Goal: Task Accomplishment & Management: Manage account settings

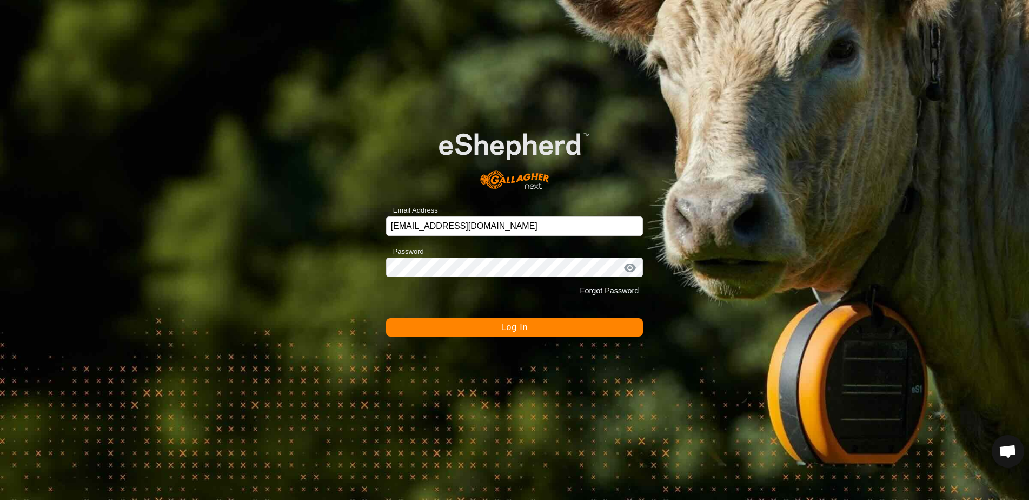
click at [546, 323] on button "Log In" at bounding box center [514, 327] width 257 height 18
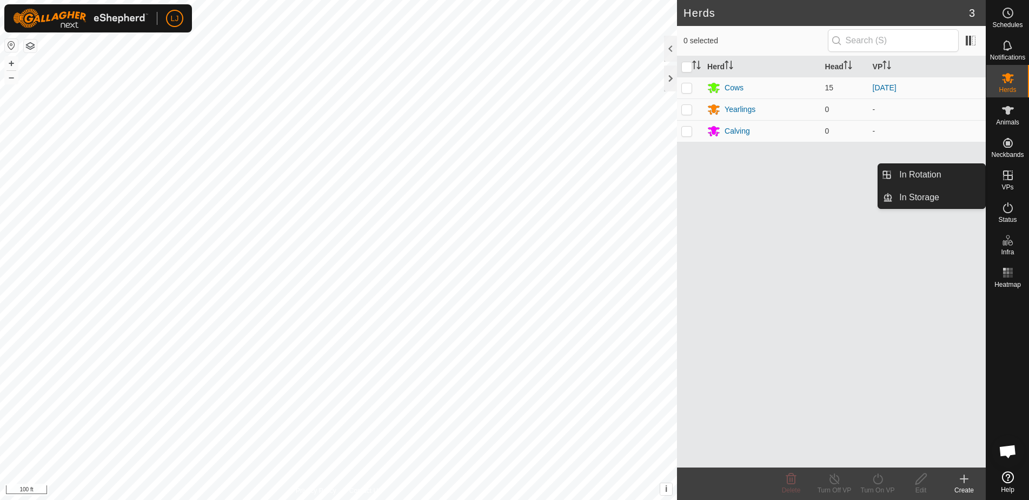
click at [934, 174] on link "In Rotation" at bounding box center [939, 175] width 92 height 22
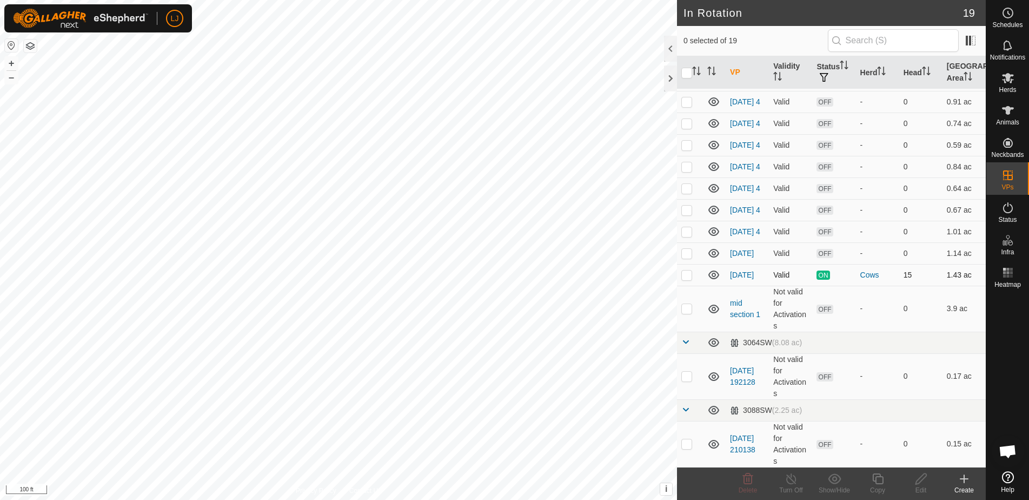
scroll to position [197, 0]
click at [690, 276] on p-checkbox at bounding box center [686, 274] width 11 height 9
checkbox input "true"
click at [873, 484] on icon at bounding box center [878, 478] width 14 height 13
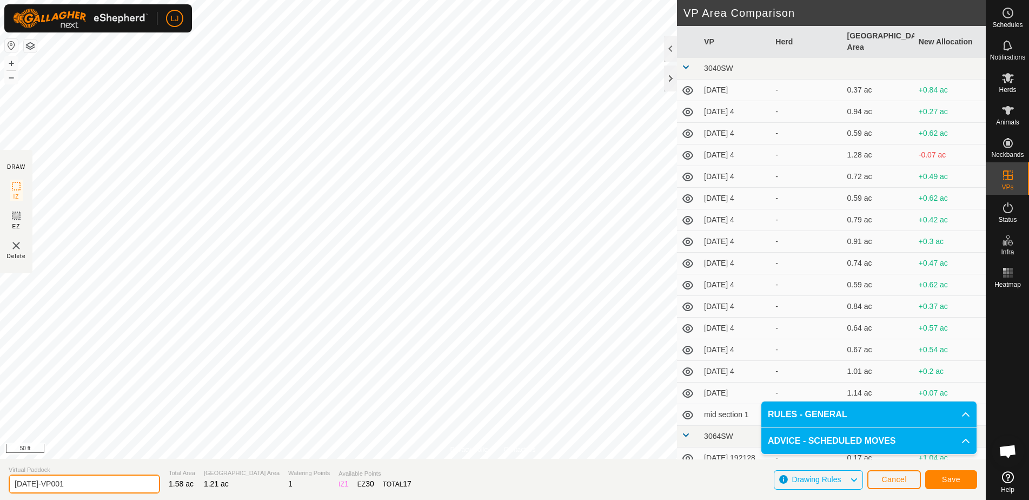
drag, startPoint x: 46, startPoint y: 485, endPoint x: 144, endPoint y: 484, distance: 97.9
click at [143, 485] on section "Virtual Paddock [DATE]-VP001 Total Area 1.58 ac Grazing Area 1.21 ac Watering P…" at bounding box center [493, 479] width 986 height 41
type input "[DATE]"
click at [966, 479] on button "Save" at bounding box center [951, 479] width 52 height 19
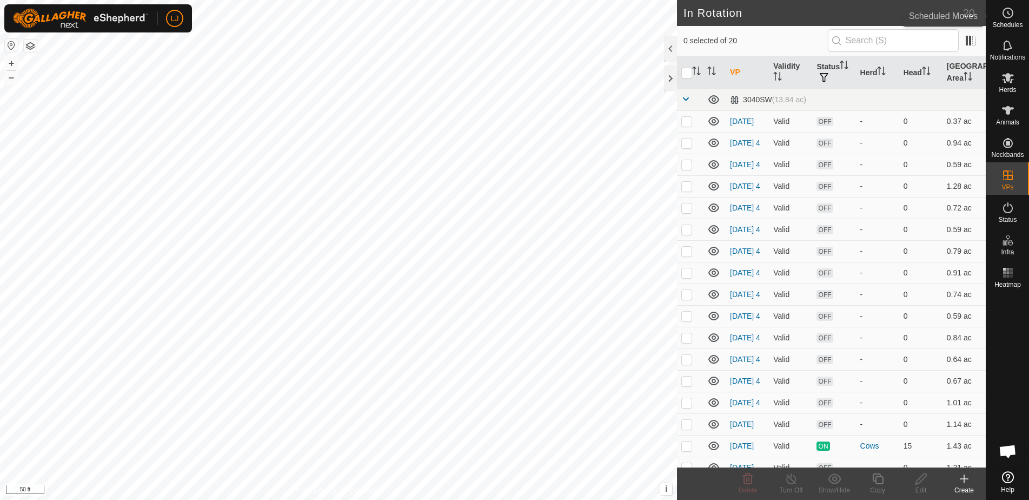
click at [1015, 24] on span "Schedules" at bounding box center [1007, 25] width 30 height 6
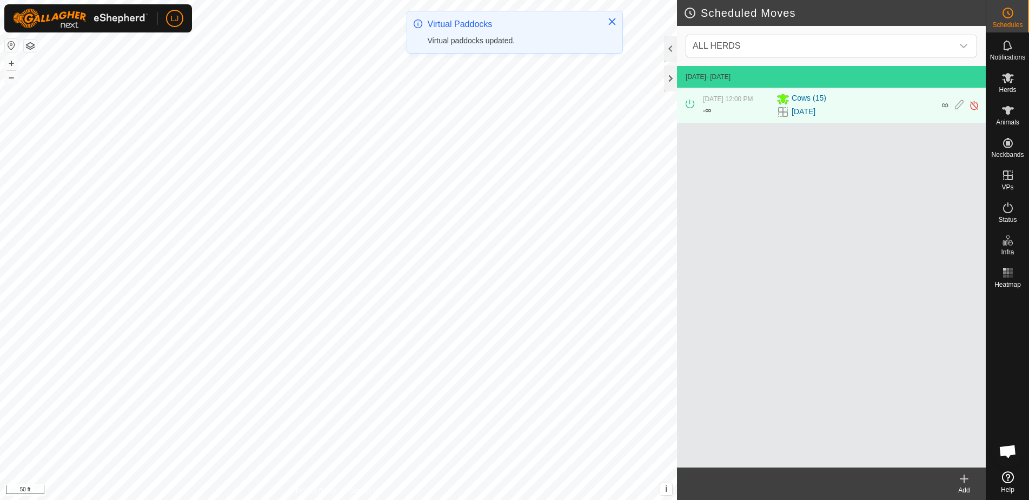
click at [959, 480] on icon at bounding box center [964, 478] width 13 height 13
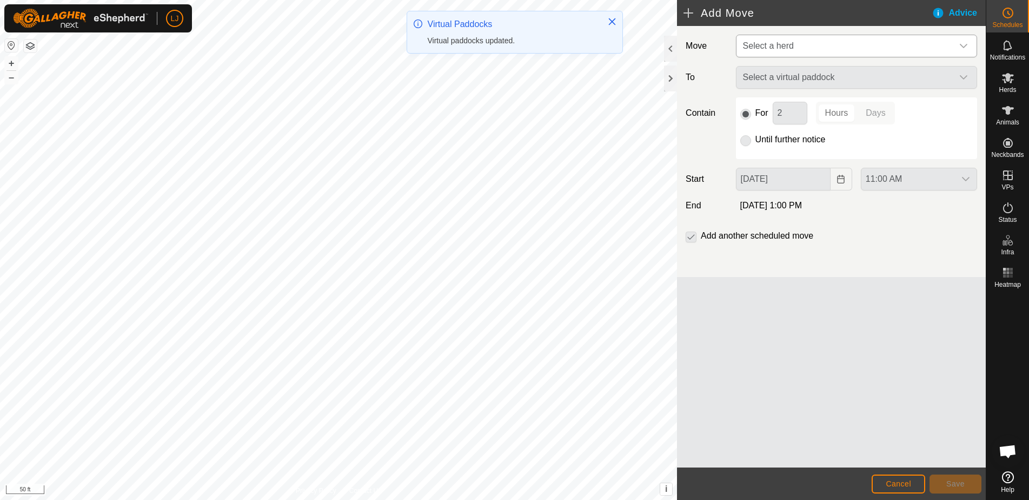
click at [784, 47] on span "Select a herd" at bounding box center [768, 45] width 51 height 9
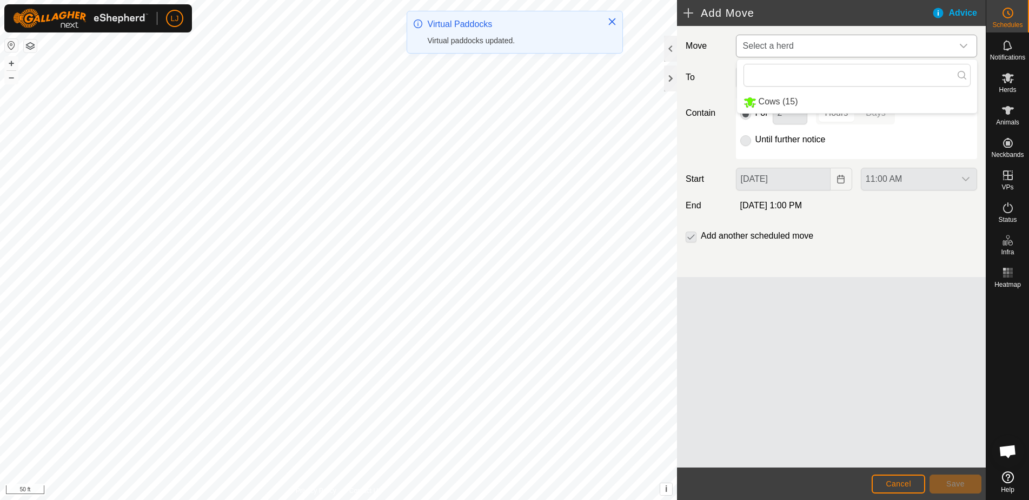
click at [818, 96] on li "Cows (15)" at bounding box center [857, 102] width 240 height 22
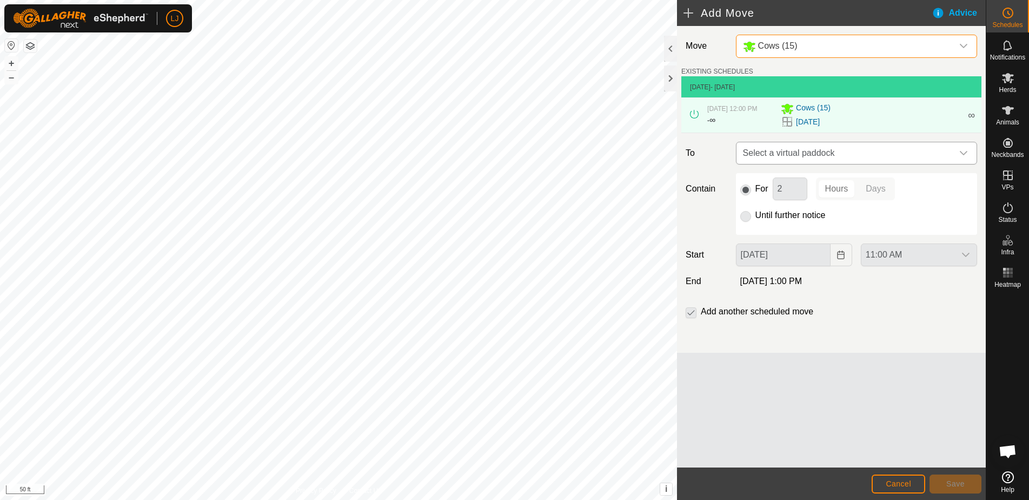
click at [860, 164] on span "Select a virtual paddock" at bounding box center [846, 153] width 214 height 22
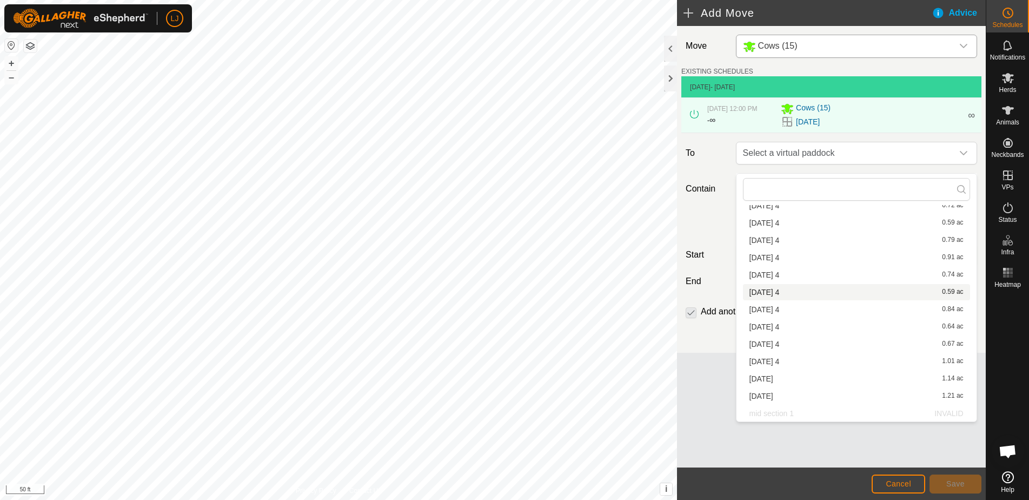
scroll to position [102, 0]
click at [851, 396] on li "[DATE] 1.21 ac" at bounding box center [856, 396] width 227 height 16
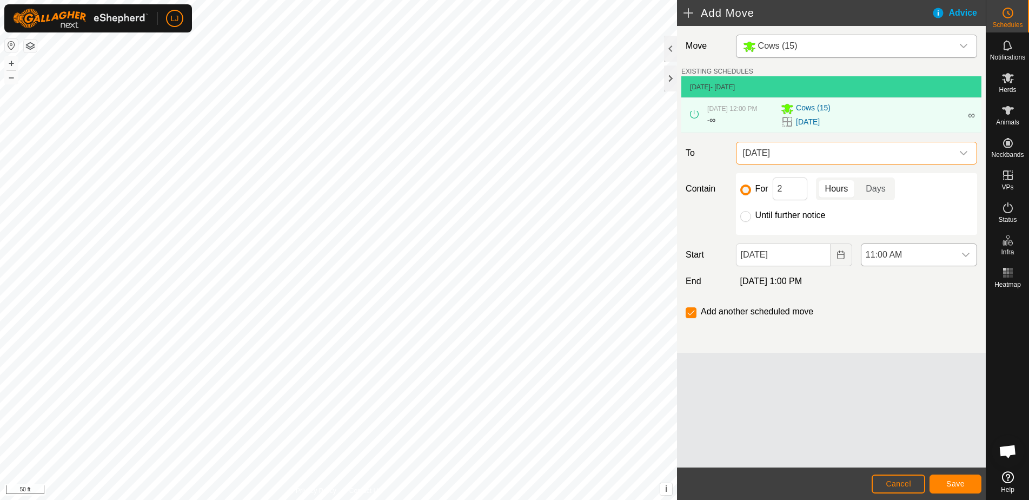
click at [916, 266] on span "11:00 AM" at bounding box center [908, 255] width 94 height 22
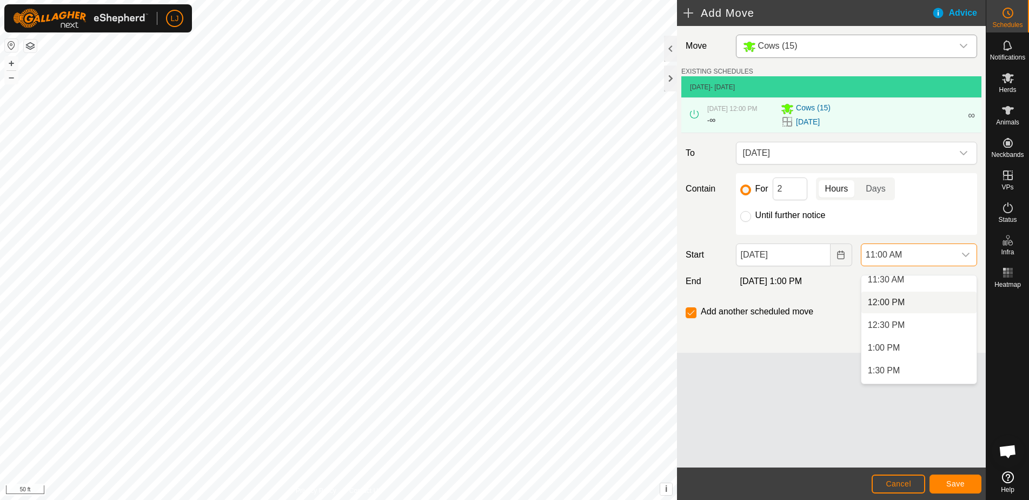
click at [908, 298] on li "12:00 PM" at bounding box center [918, 302] width 115 height 22
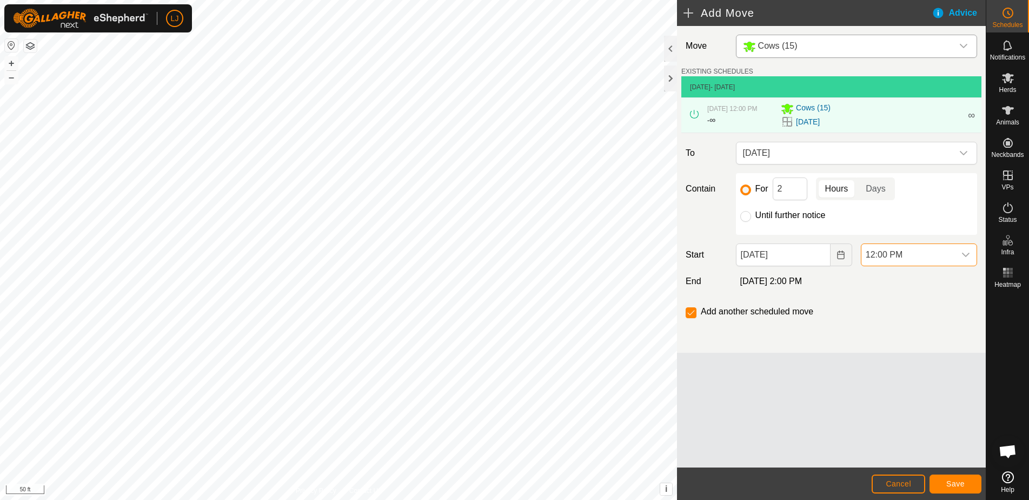
scroll to position [500, 0]
click at [961, 485] on span "Save" at bounding box center [955, 483] width 18 height 9
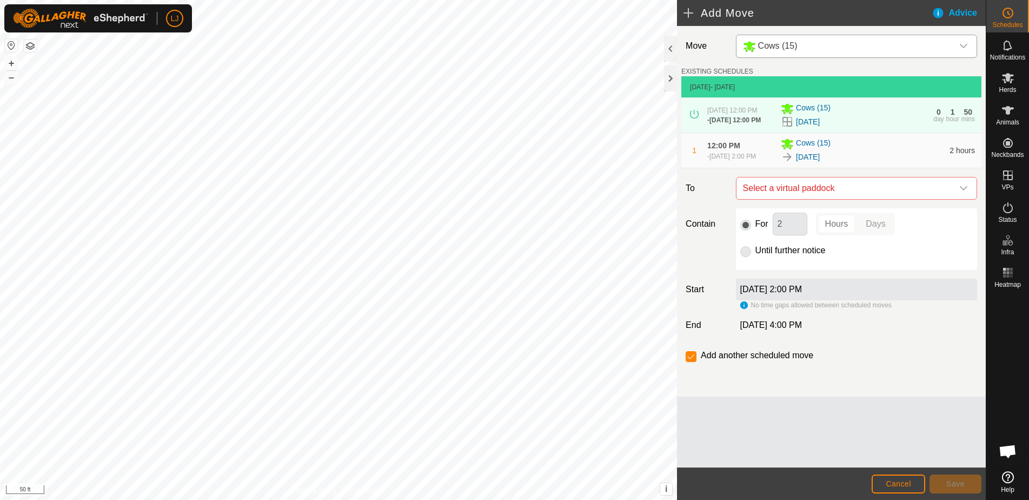
click at [917, 476] on button "Cancel" at bounding box center [899, 483] width 54 height 19
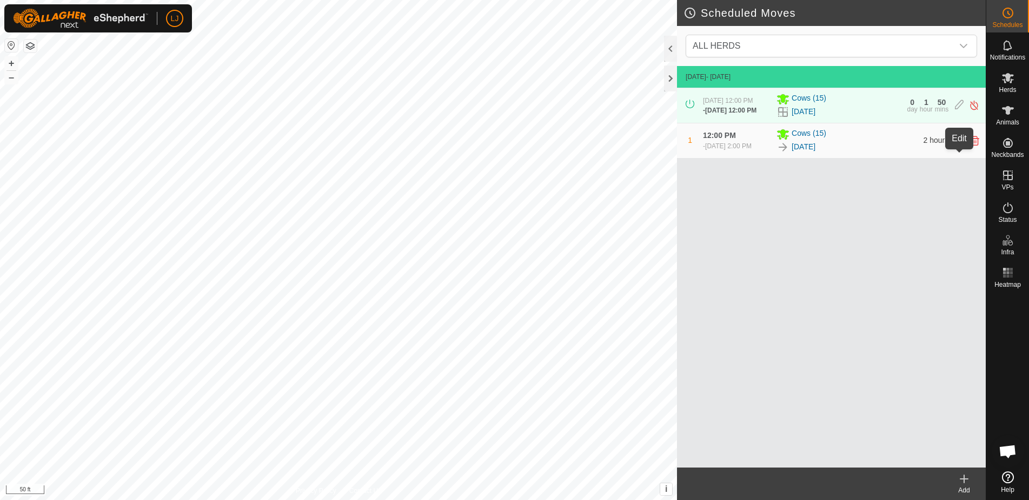
click at [958, 145] on icon at bounding box center [959, 141] width 9 height 10
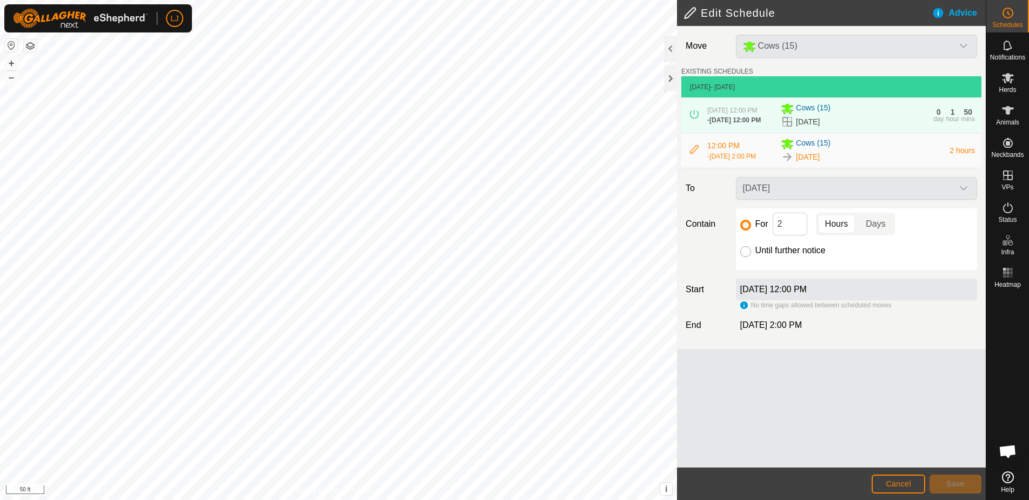
click at [741, 257] on input "Until further notice" at bounding box center [745, 251] width 11 height 11
radio input "true"
click at [955, 482] on span "Save" at bounding box center [955, 483] width 18 height 9
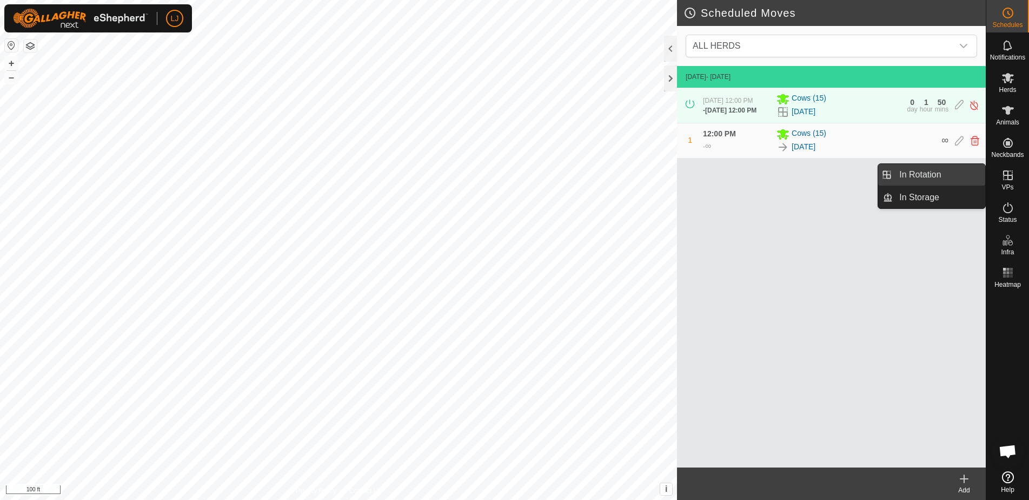
click at [901, 180] on link "In Rotation" at bounding box center [939, 175] width 92 height 22
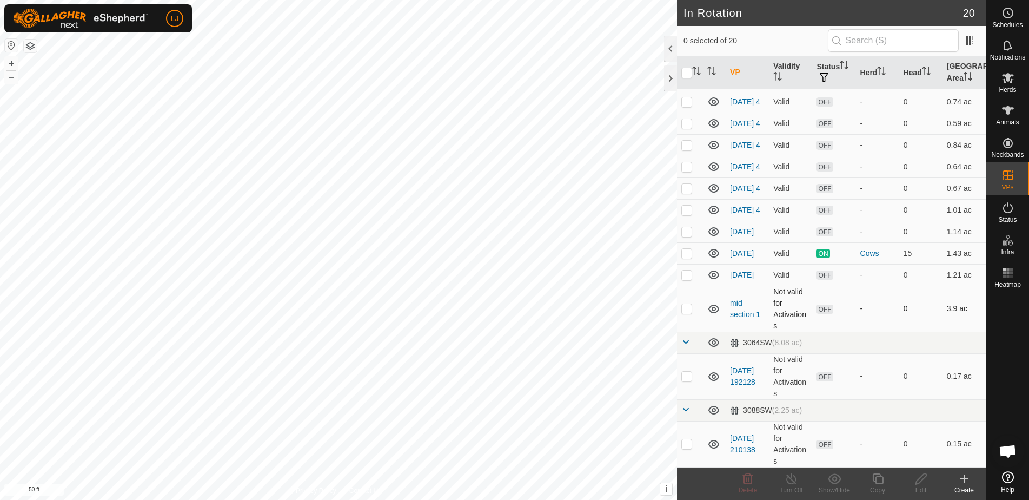
scroll to position [209, 0]
click at [687, 279] on p-checkbox at bounding box center [686, 274] width 11 height 9
checkbox input "true"
click at [879, 486] on div "Copy" at bounding box center [877, 490] width 43 height 10
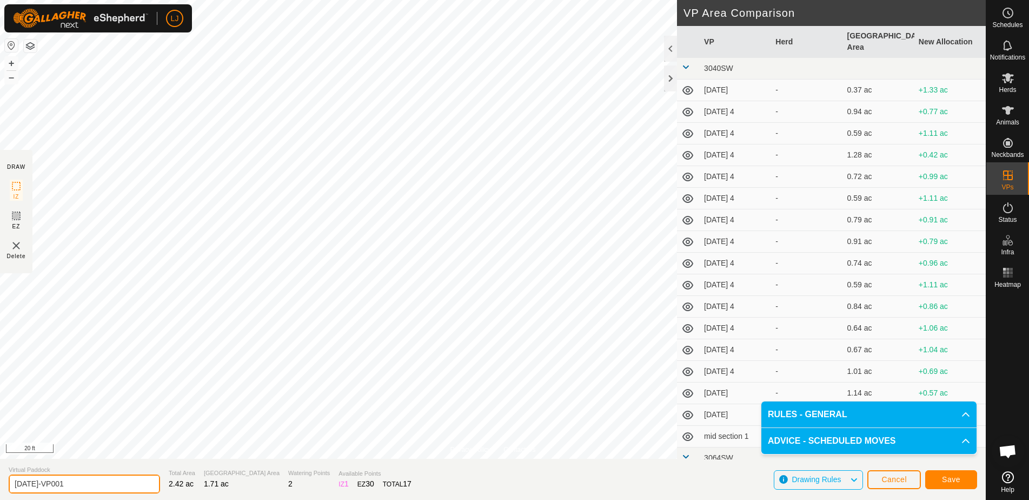
drag, startPoint x: 51, startPoint y: 487, endPoint x: 117, endPoint y: 485, distance: 66.0
click at [116, 485] on input "[DATE]-VP001" at bounding box center [84, 483] width 151 height 19
type input "[DATE] start"
click at [955, 473] on button "Save" at bounding box center [951, 479] width 52 height 19
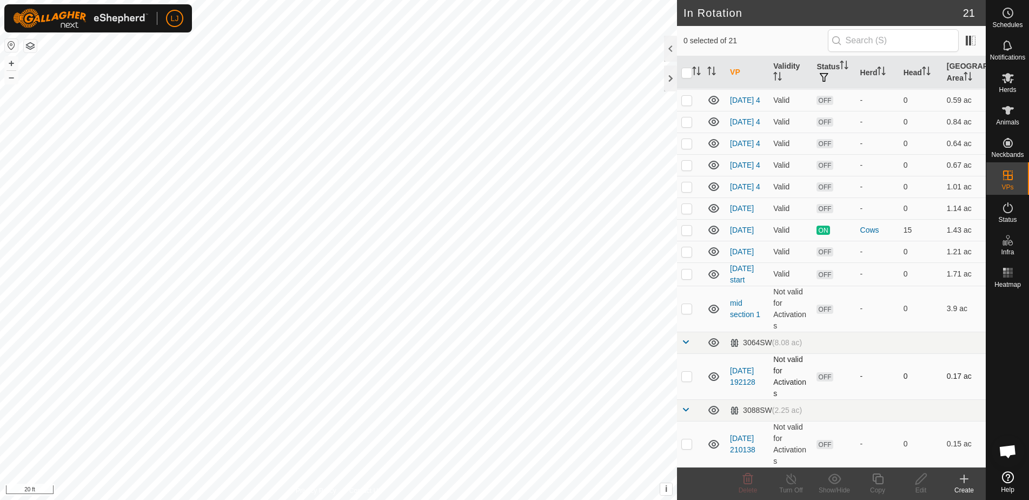
scroll to position [244, 0]
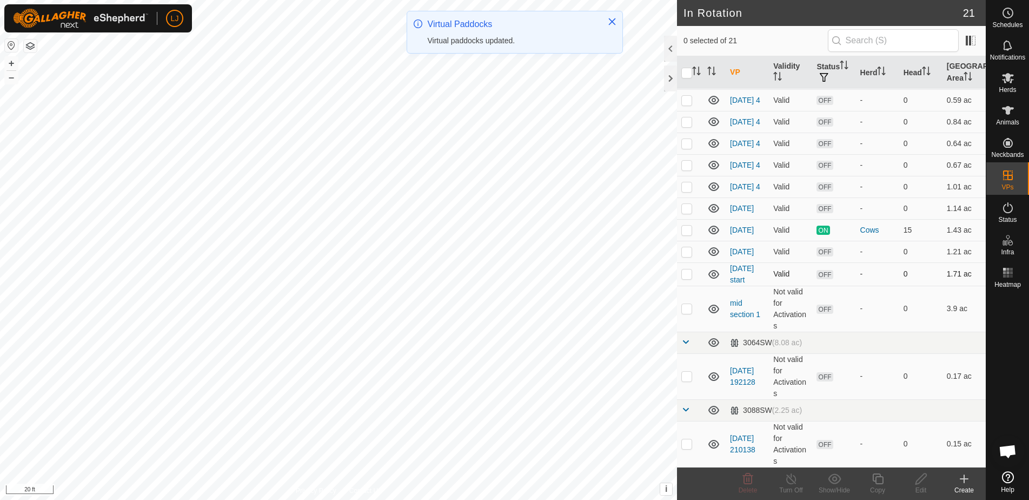
click at [684, 275] on p-checkbox at bounding box center [686, 273] width 11 height 9
checkbox input "true"
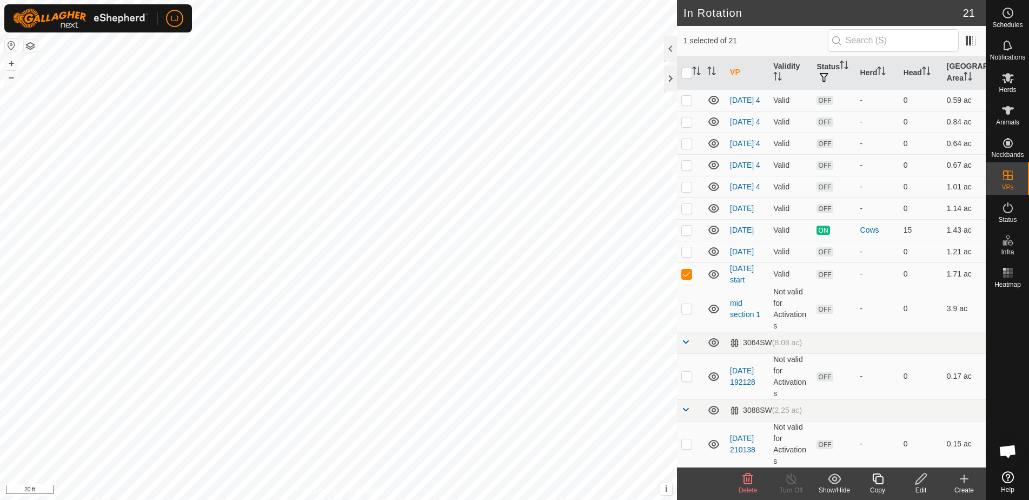
click at [882, 482] on icon at bounding box center [878, 478] width 14 height 13
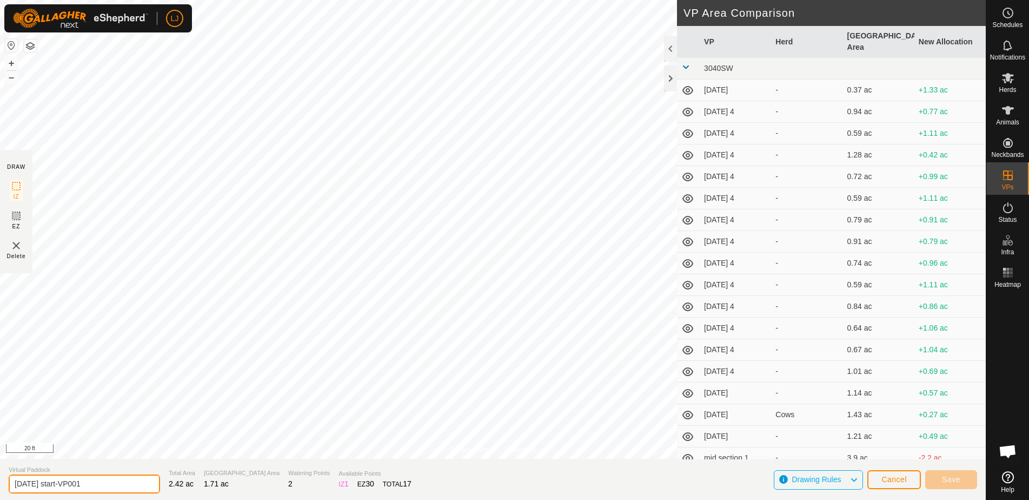
drag, startPoint x: 55, startPoint y: 487, endPoint x: 161, endPoint y: 484, distance: 105.5
click at [160, 484] on section "Virtual Paddock [DATE] start-VP001 Total Area 2.42 ac Grazing Area 1.71 ac Wate…" at bounding box center [493, 479] width 986 height 41
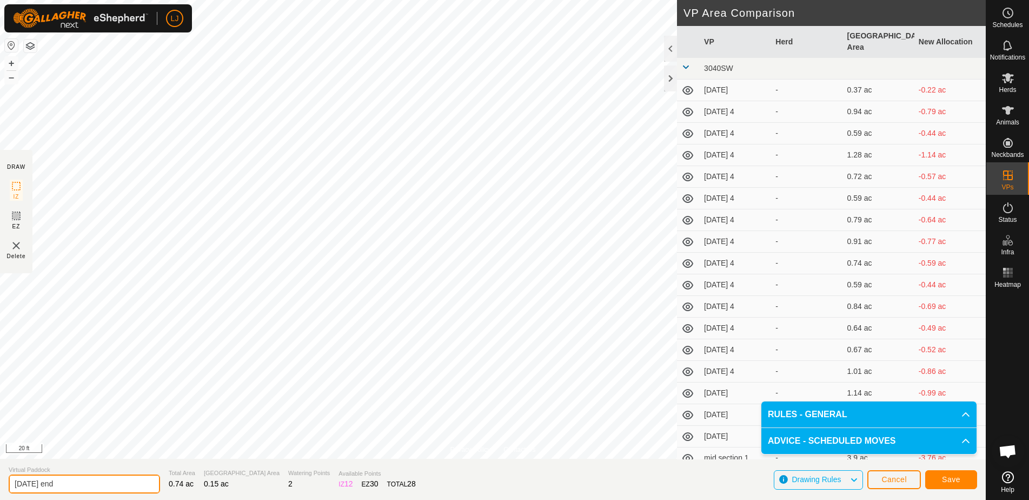
drag, startPoint x: 64, startPoint y: 486, endPoint x: 154, endPoint y: 490, distance: 89.3
click at [144, 488] on section "Virtual Paddock [DATE] end Total Area 0.74 ac Grazing Area 0.15 ac Watering Poi…" at bounding box center [493, 479] width 986 height 41
type input "[DATE] middle"
click at [955, 477] on span "Save" at bounding box center [951, 479] width 18 height 9
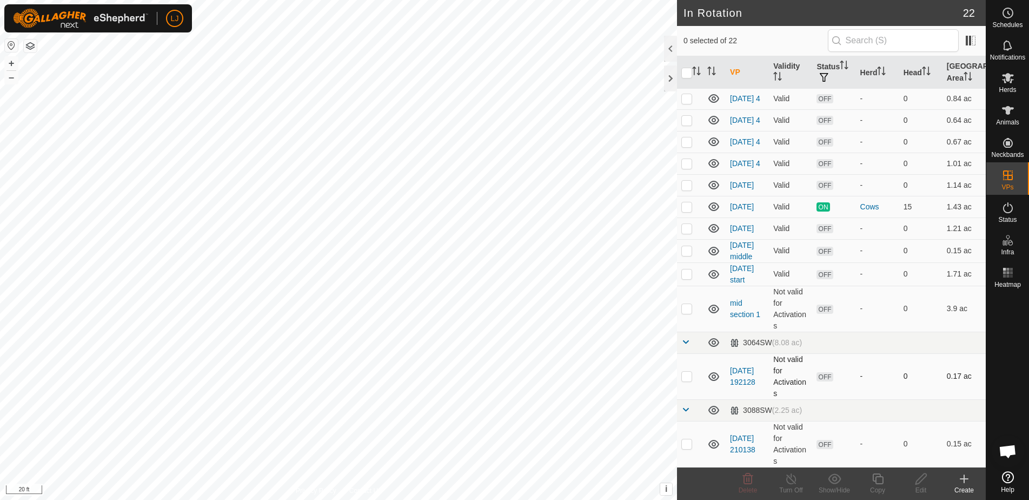
scroll to position [267, 0]
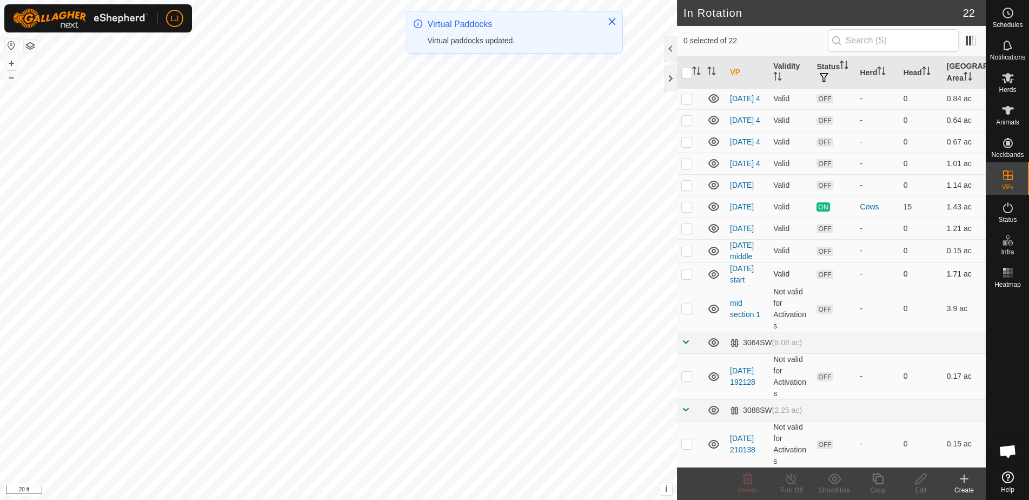
click at [687, 277] on p-checkbox at bounding box center [686, 273] width 11 height 9
checkbox input "true"
click at [922, 487] on div "Edit" at bounding box center [920, 490] width 43 height 10
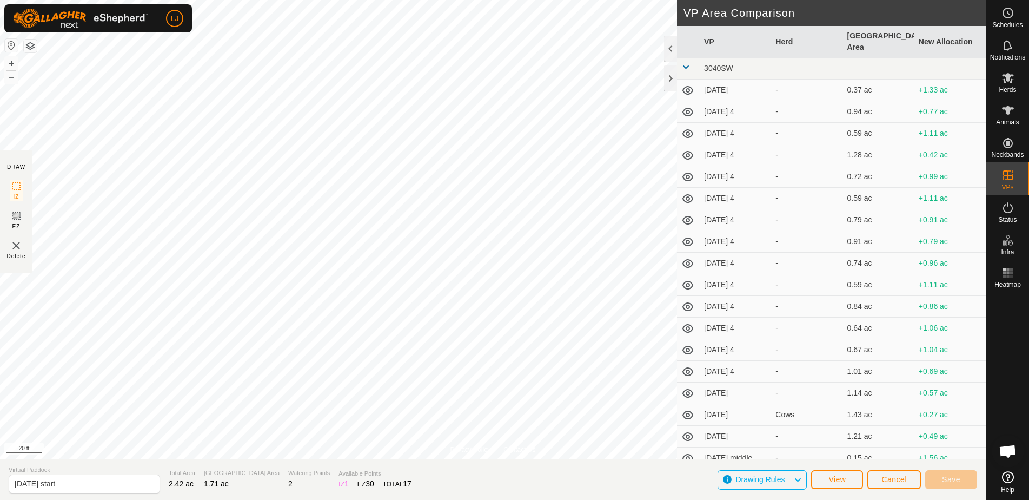
click at [881, 478] on button "Cancel" at bounding box center [894, 479] width 54 height 19
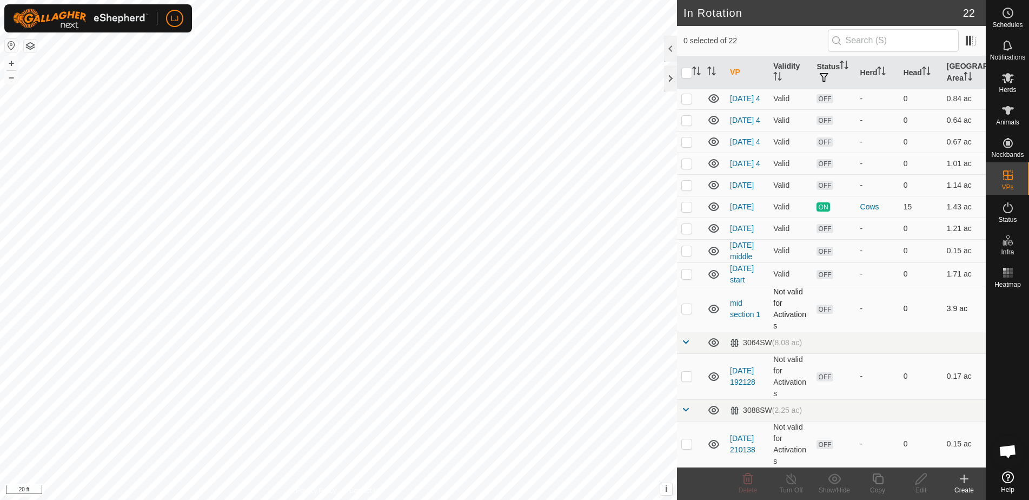
scroll to position [267, 0]
click at [688, 250] on p-checkbox at bounding box center [686, 250] width 11 height 9
checkbox input "true"
click at [917, 483] on icon at bounding box center [921, 478] width 14 height 13
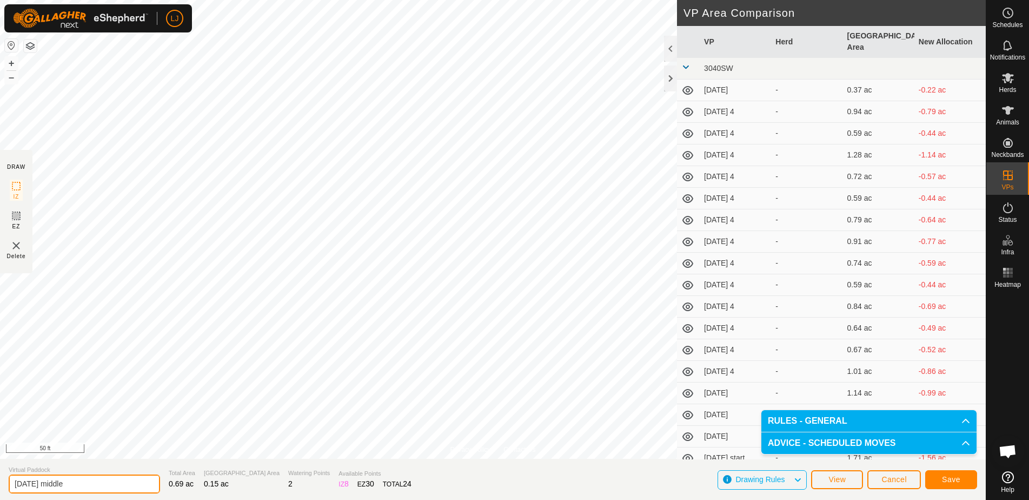
drag, startPoint x: 55, startPoint y: 486, endPoint x: 137, endPoint y: 487, distance: 82.2
click at [133, 487] on input "[DATE] middle" at bounding box center [84, 483] width 151 height 19
type input "[DATE] end"
click at [949, 478] on span "Save" at bounding box center [951, 479] width 18 height 9
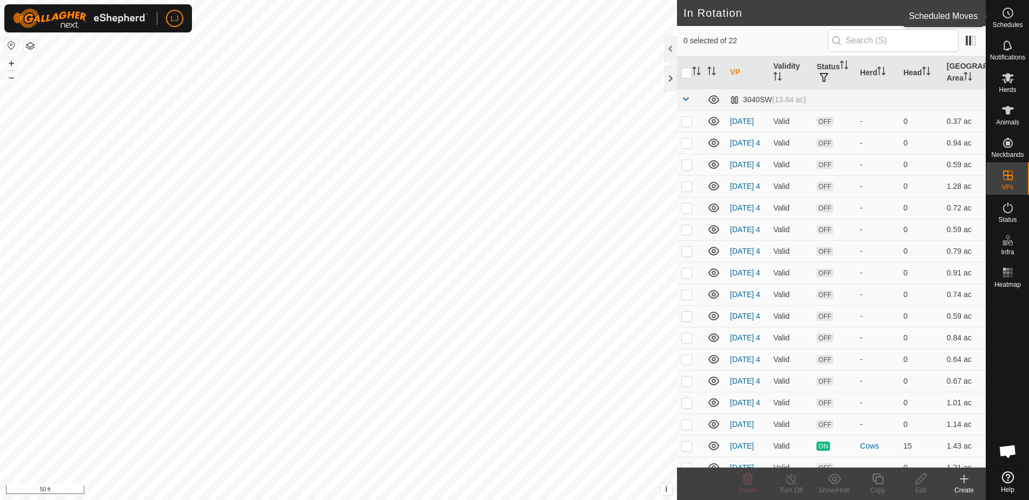
click at [997, 20] on div "Schedules" at bounding box center [1007, 16] width 43 height 32
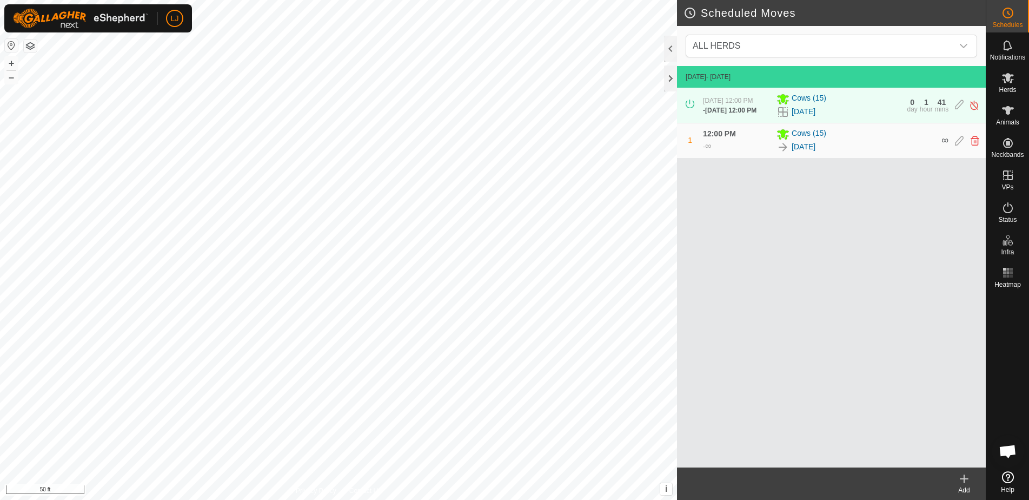
click at [965, 479] on icon at bounding box center [964, 479] width 8 height 0
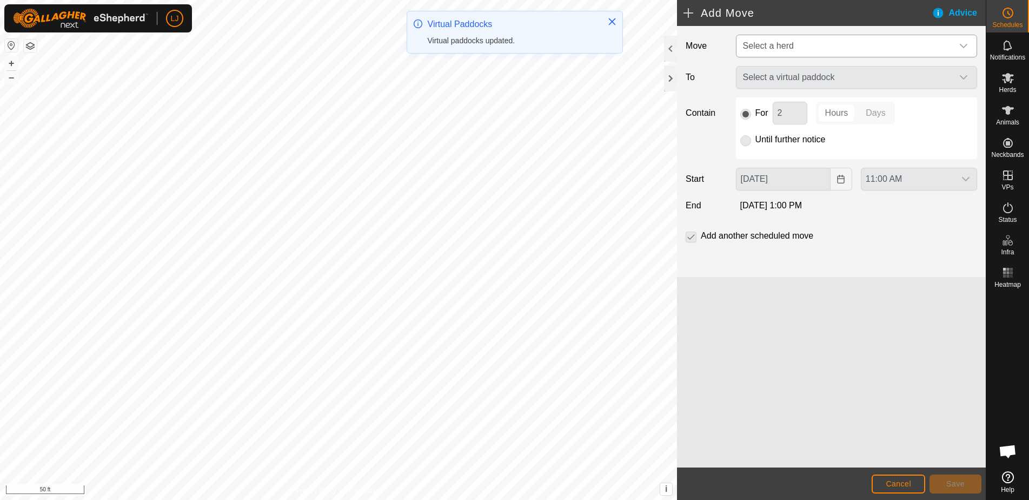
click at [776, 52] on span "Select a herd" at bounding box center [846, 46] width 214 height 22
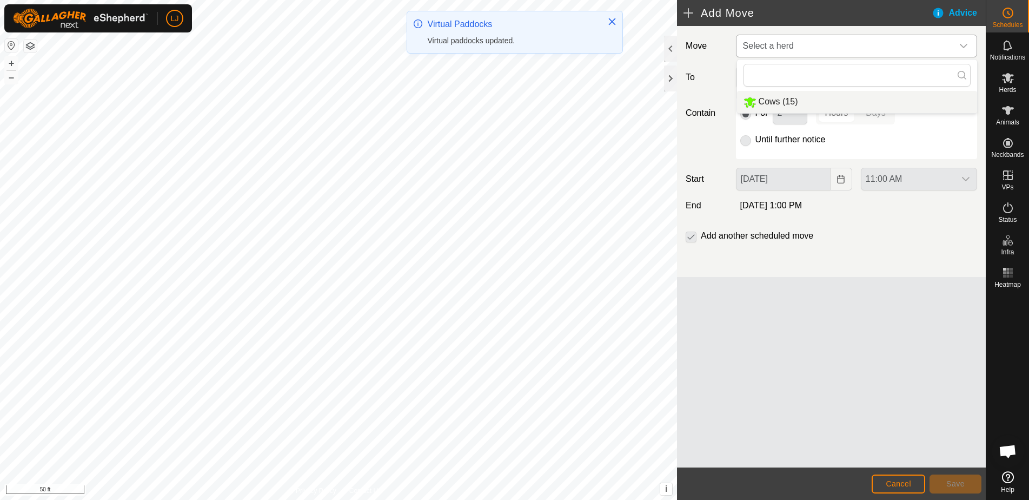
click at [820, 103] on li "Cows (15)" at bounding box center [857, 102] width 240 height 22
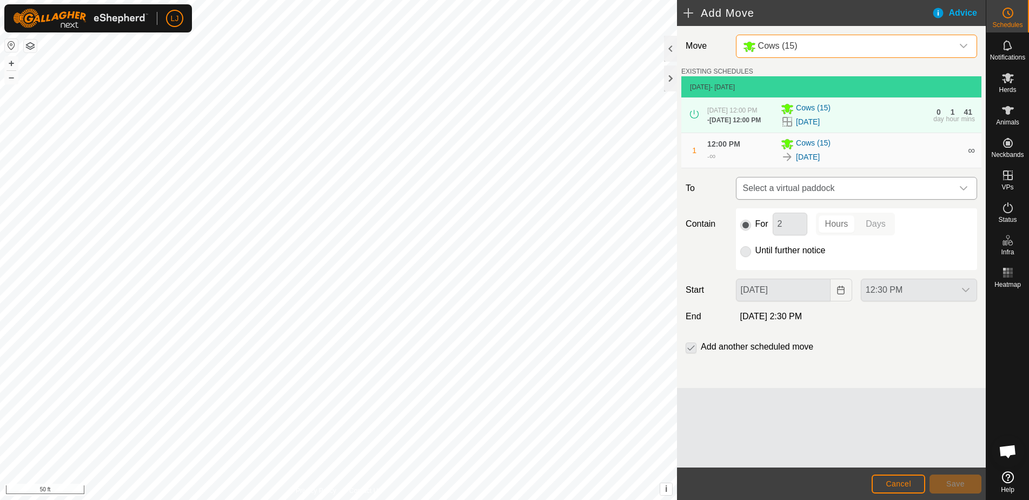
click at [836, 199] on span "Select a virtual paddock" at bounding box center [846, 188] width 214 height 22
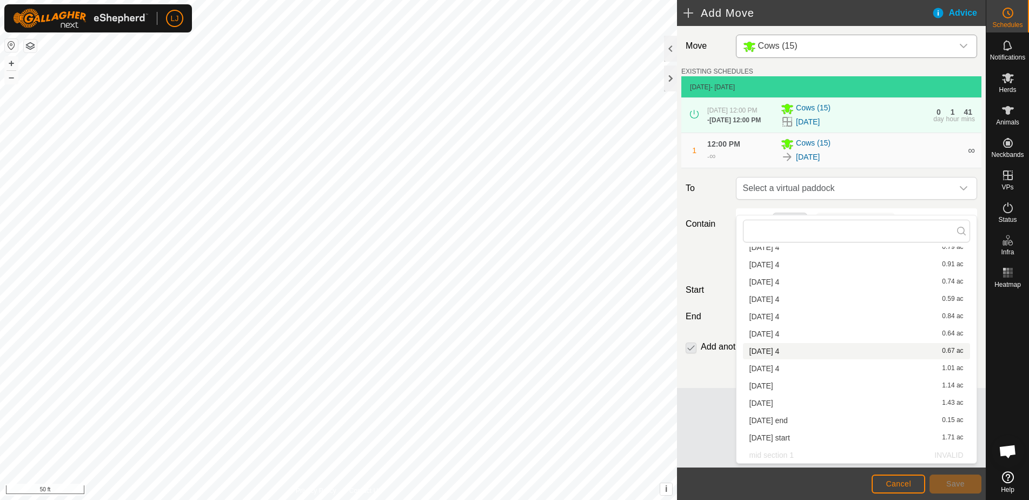
scroll to position [136, 0]
click at [842, 436] on li "[DATE] start 1.71 ac" at bounding box center [856, 437] width 227 height 16
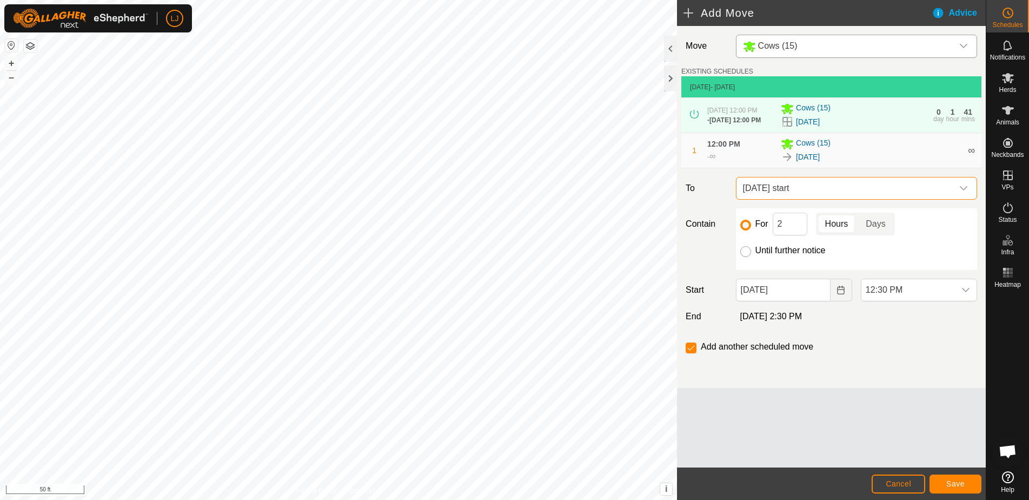
click at [746, 257] on input "Until further notice" at bounding box center [745, 251] width 11 height 11
radio input "true"
checkbox input "false"
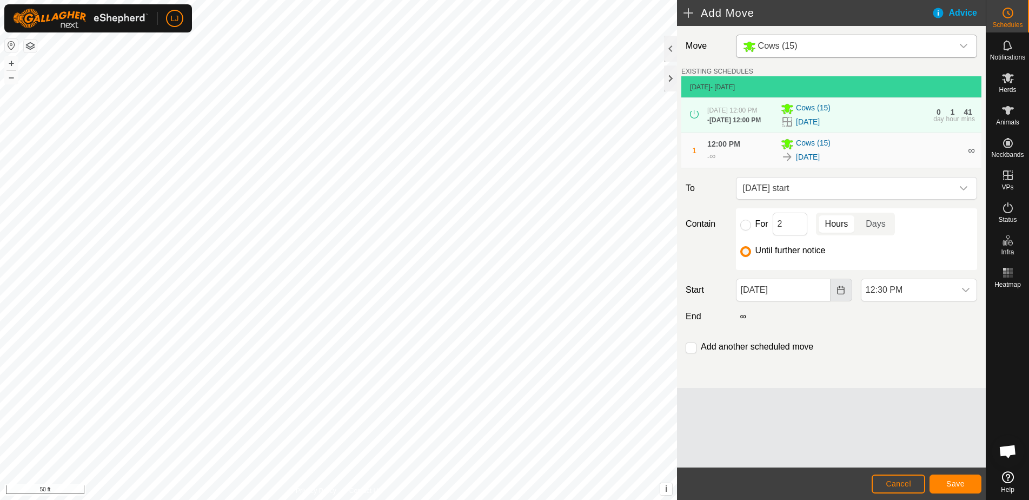
click at [834, 301] on button "Choose Date" at bounding box center [842, 290] width 22 height 23
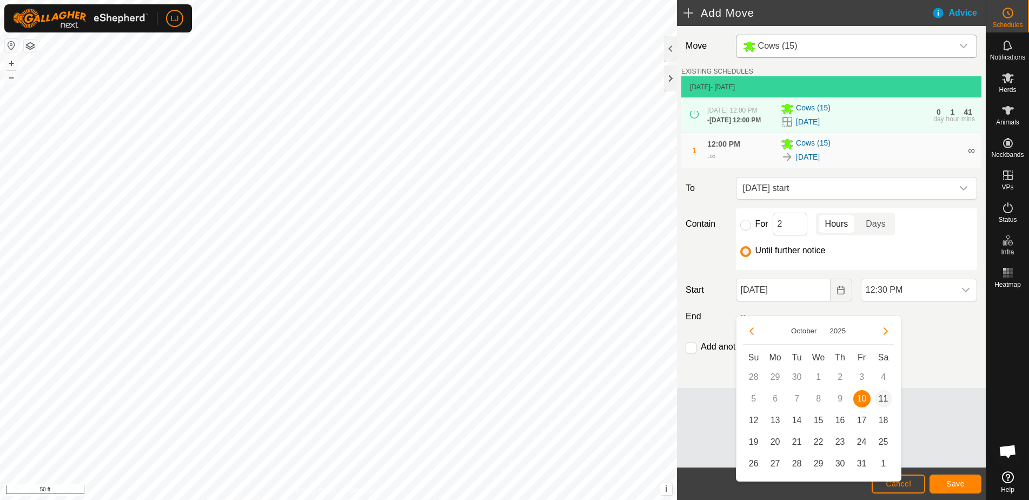
click at [884, 401] on span "11" at bounding box center [883, 398] width 17 height 17
type input "[DATE]"
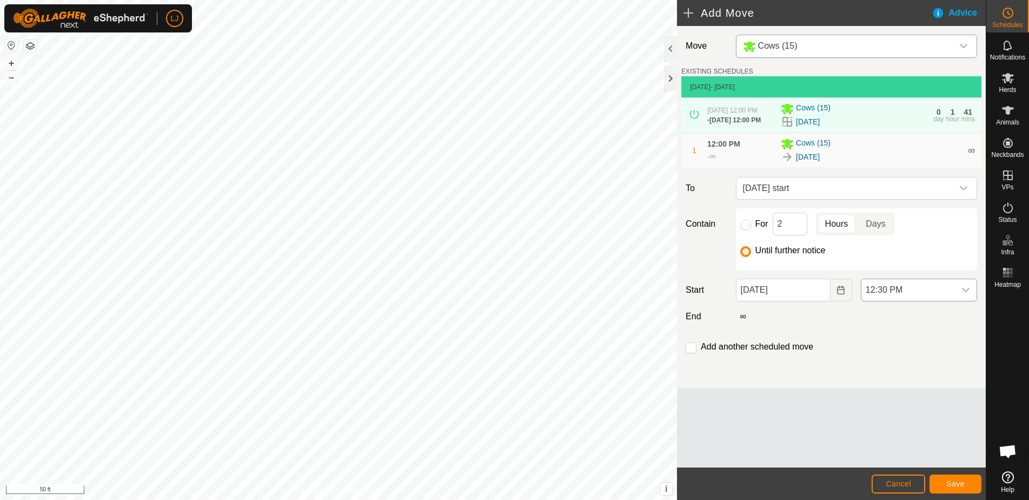
click at [905, 301] on span "12:30 PM" at bounding box center [908, 290] width 94 height 22
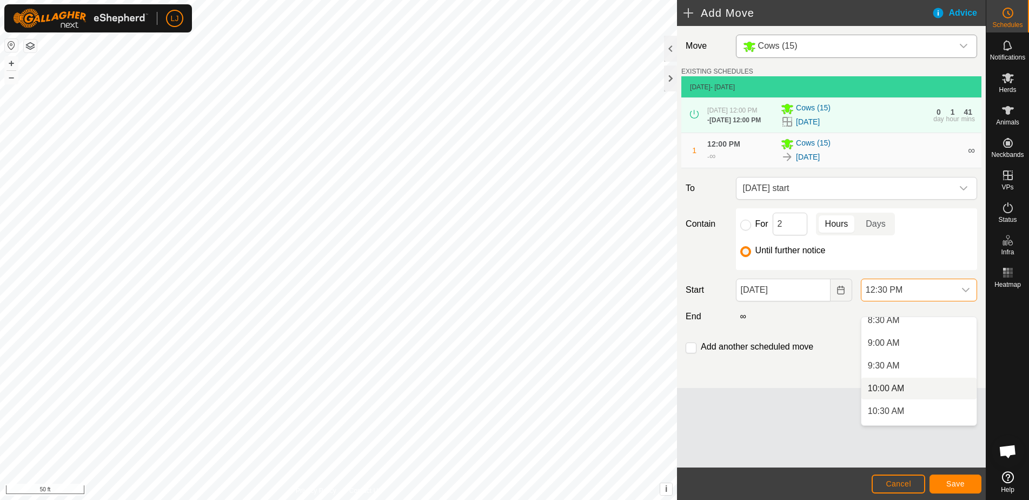
click at [932, 389] on li "10:00 AM" at bounding box center [918, 388] width 115 height 22
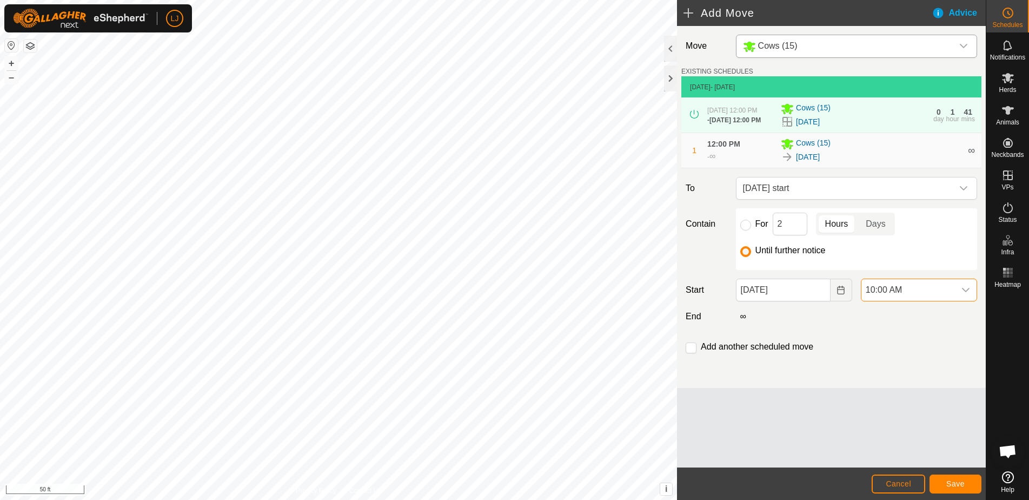
scroll to position [481, 0]
click at [958, 483] on span "Save" at bounding box center [955, 483] width 18 height 9
